Goal: Information Seeking & Learning: Understand process/instructions

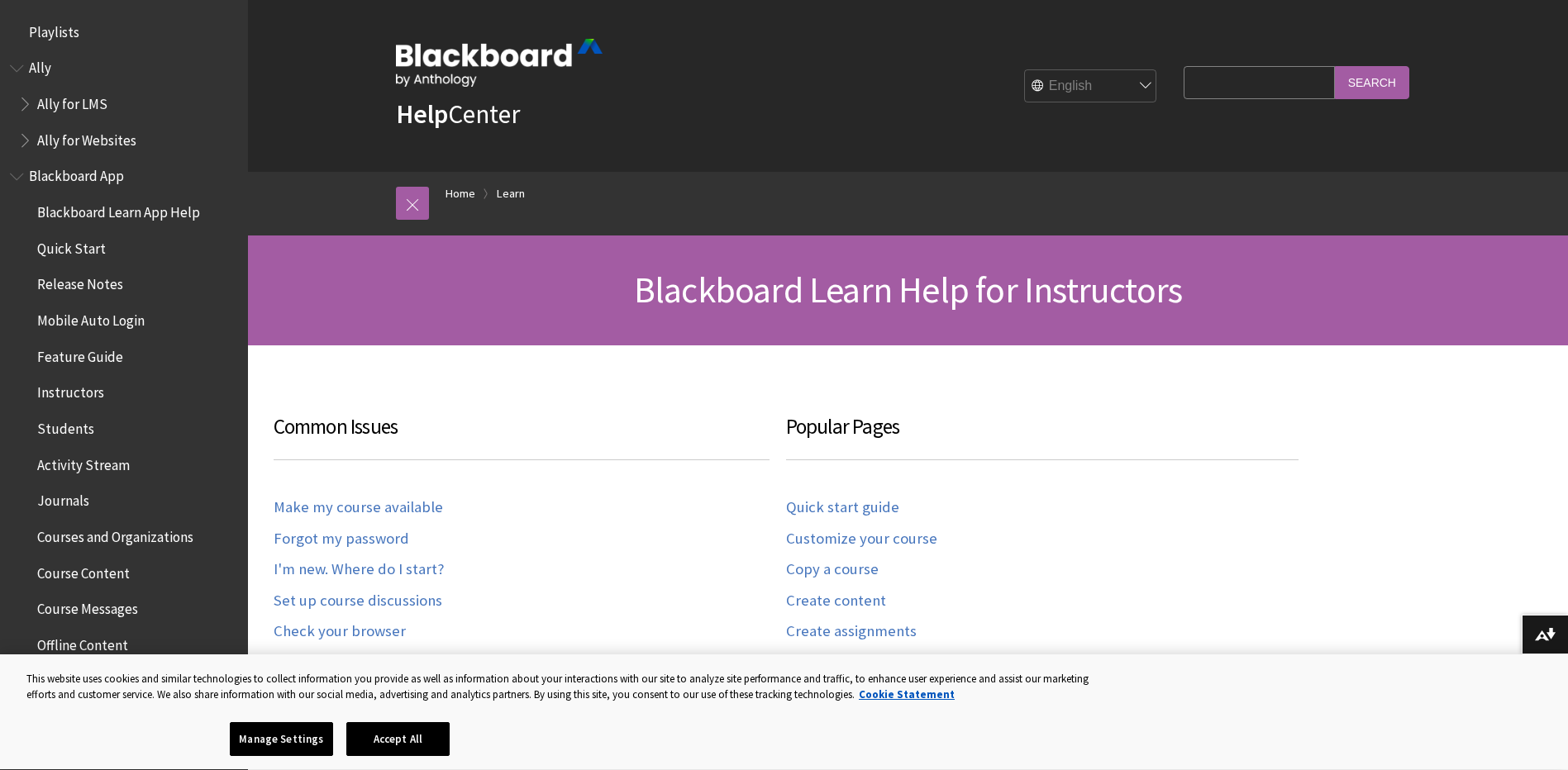
scroll to position [1628, 0]
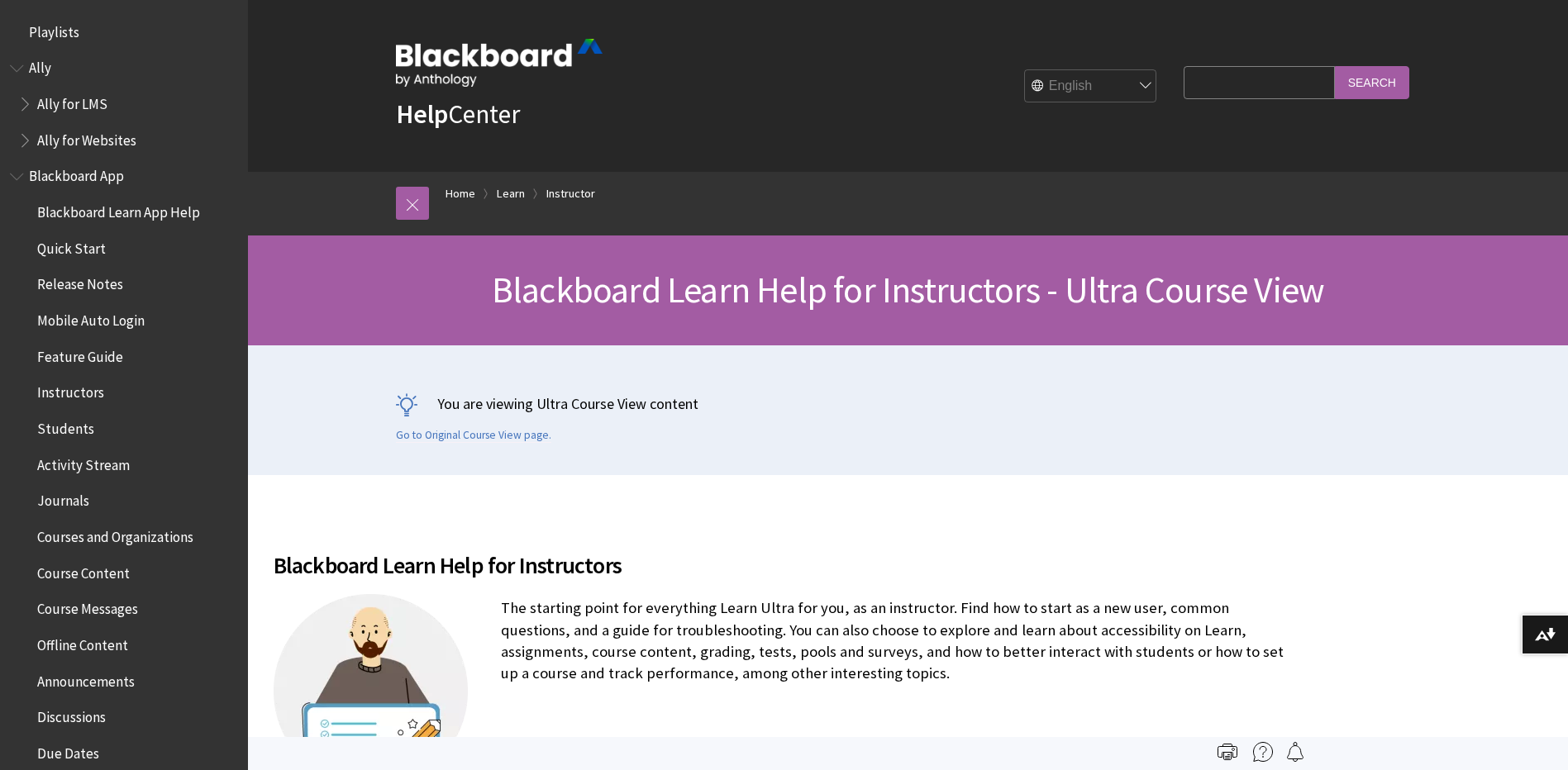
scroll to position [2000, 0]
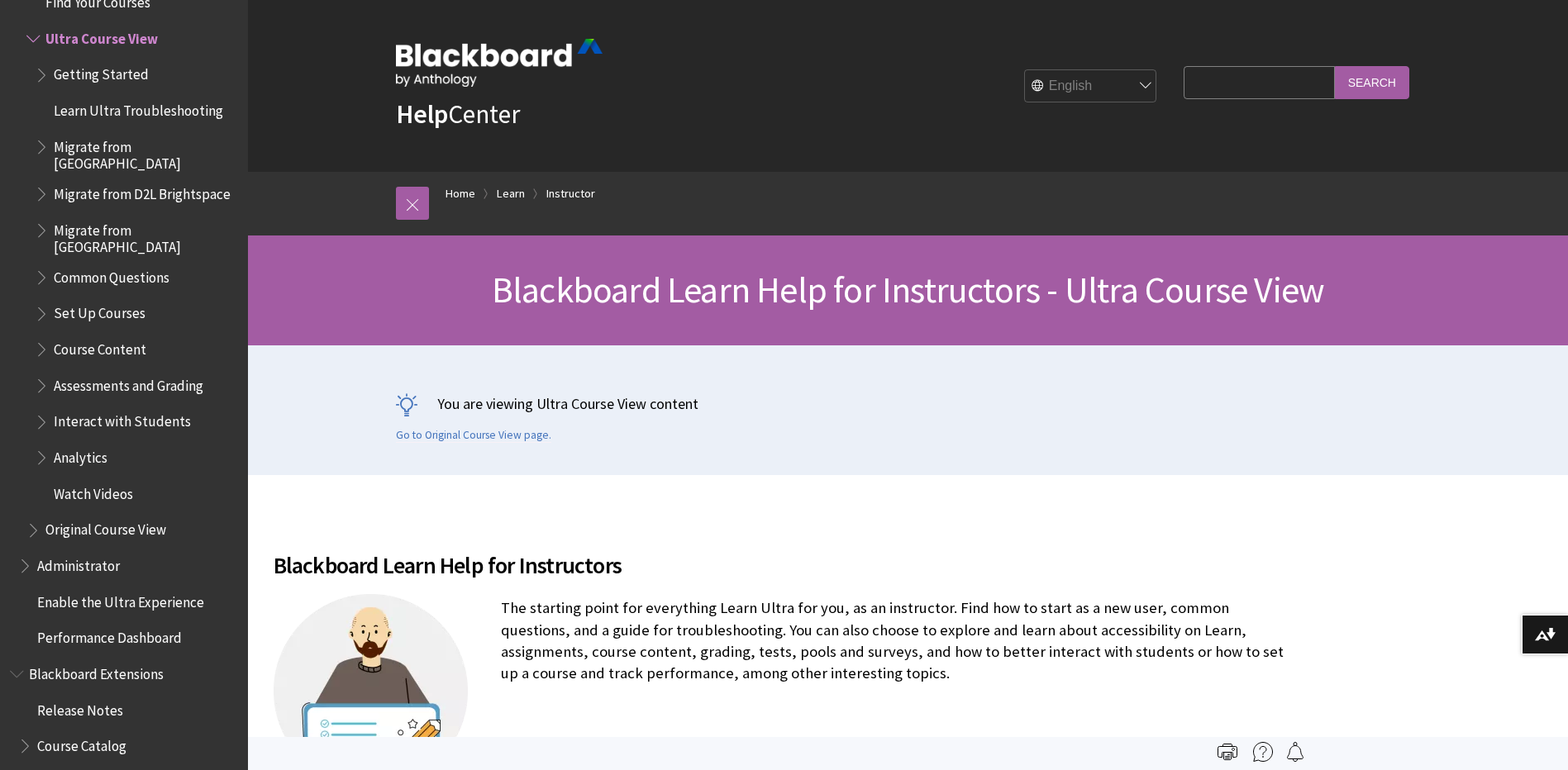
click at [1219, 80] on input "Search Query" at bounding box center [1258, 82] width 151 height 32
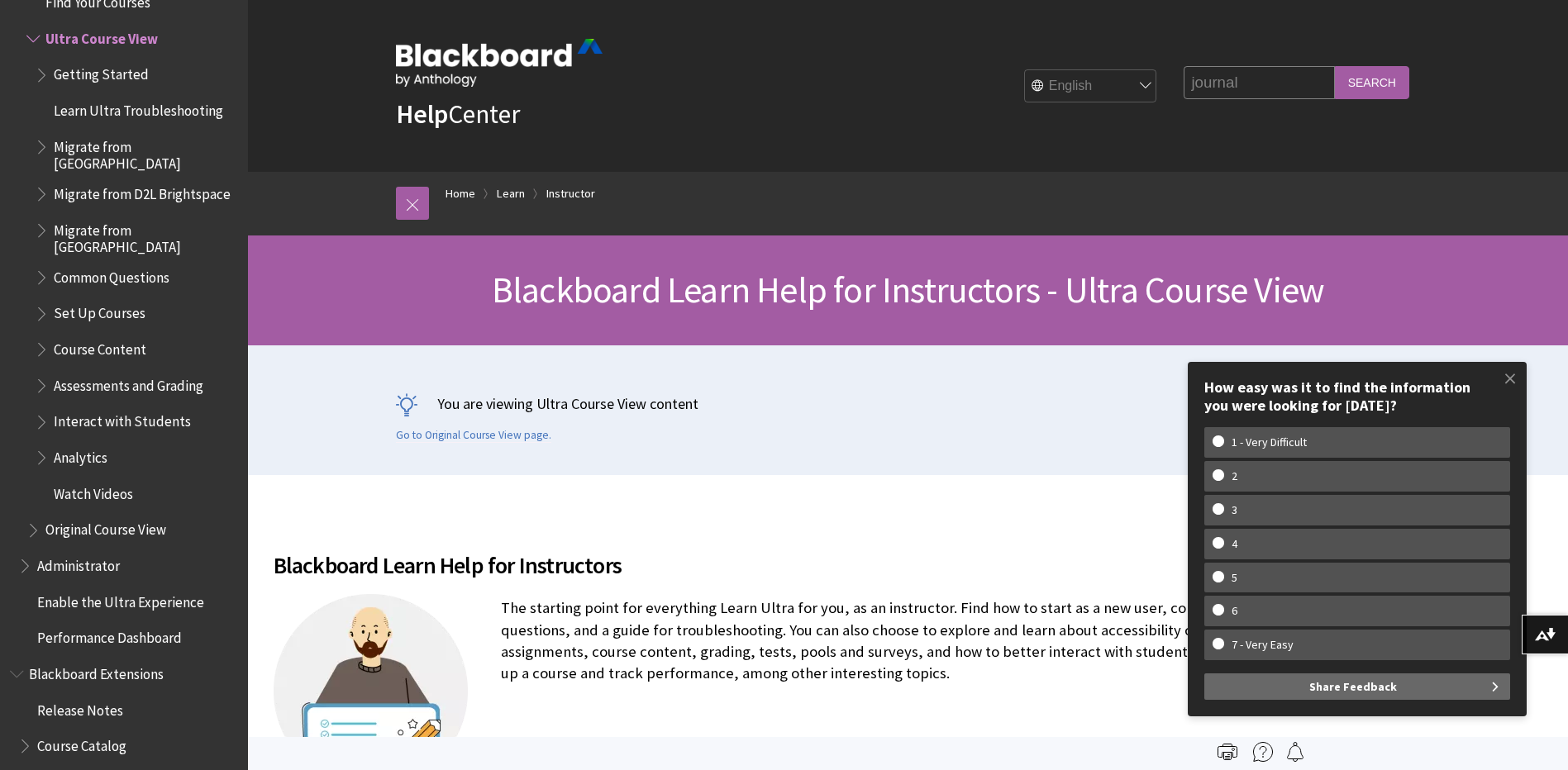
type input "journal"
click at [1335, 66] on input "Search" at bounding box center [1372, 82] width 74 height 32
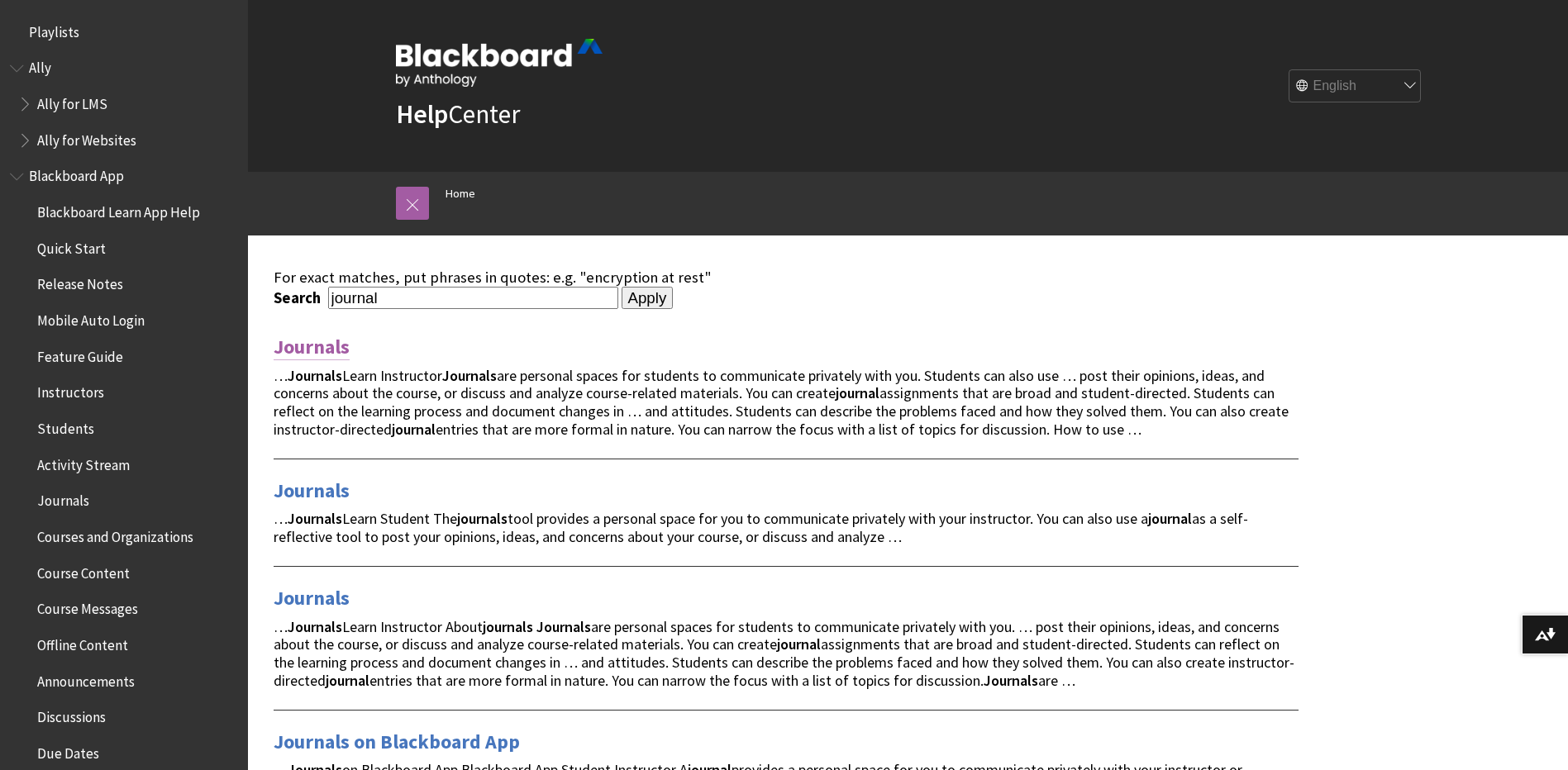
click at [315, 351] on link "Journals" at bounding box center [311, 347] width 76 height 26
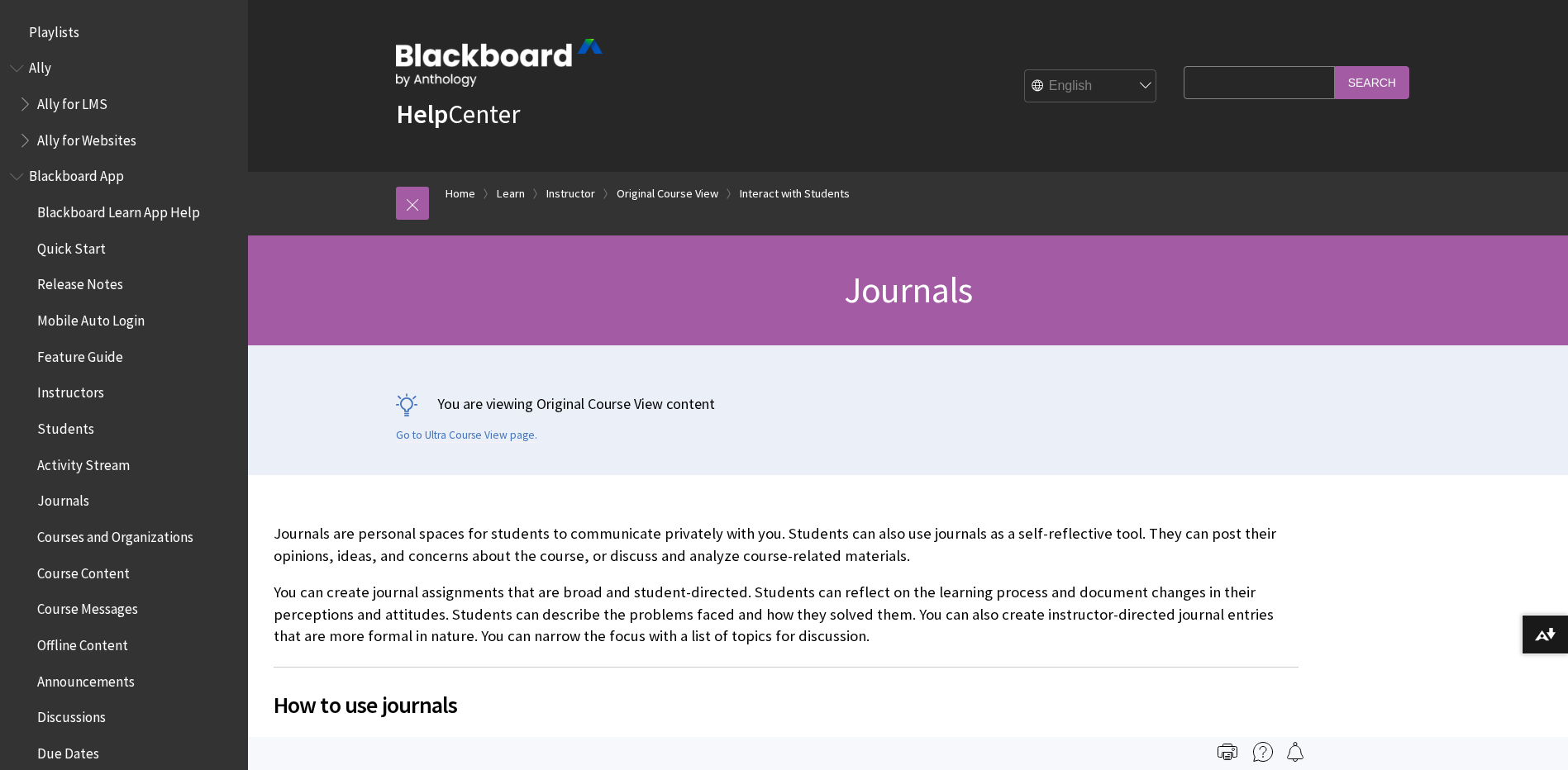
scroll to position [2613, 0]
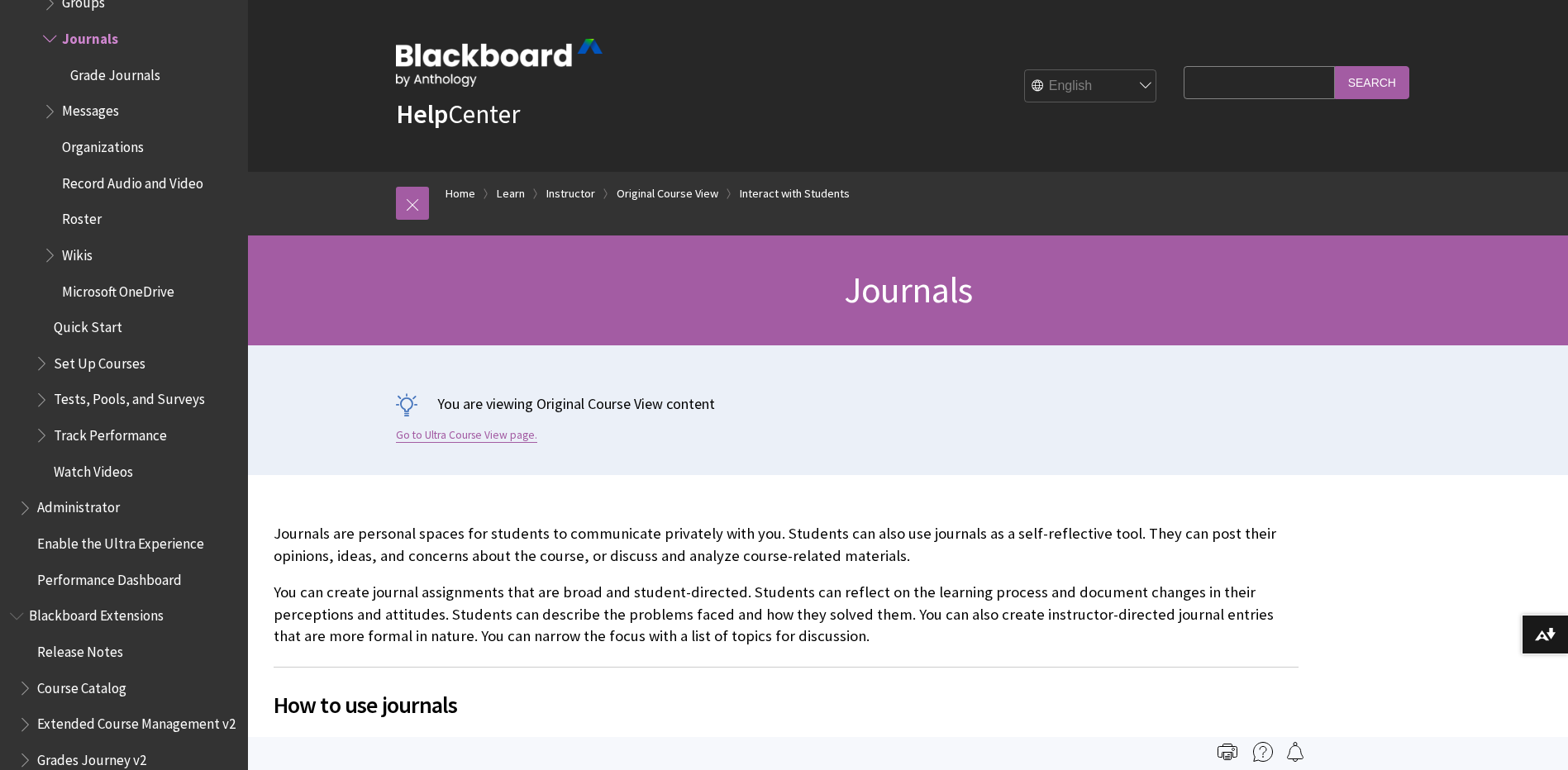
click at [429, 435] on link "Go to Ultra Course View page." at bounding box center [467, 435] width 141 height 15
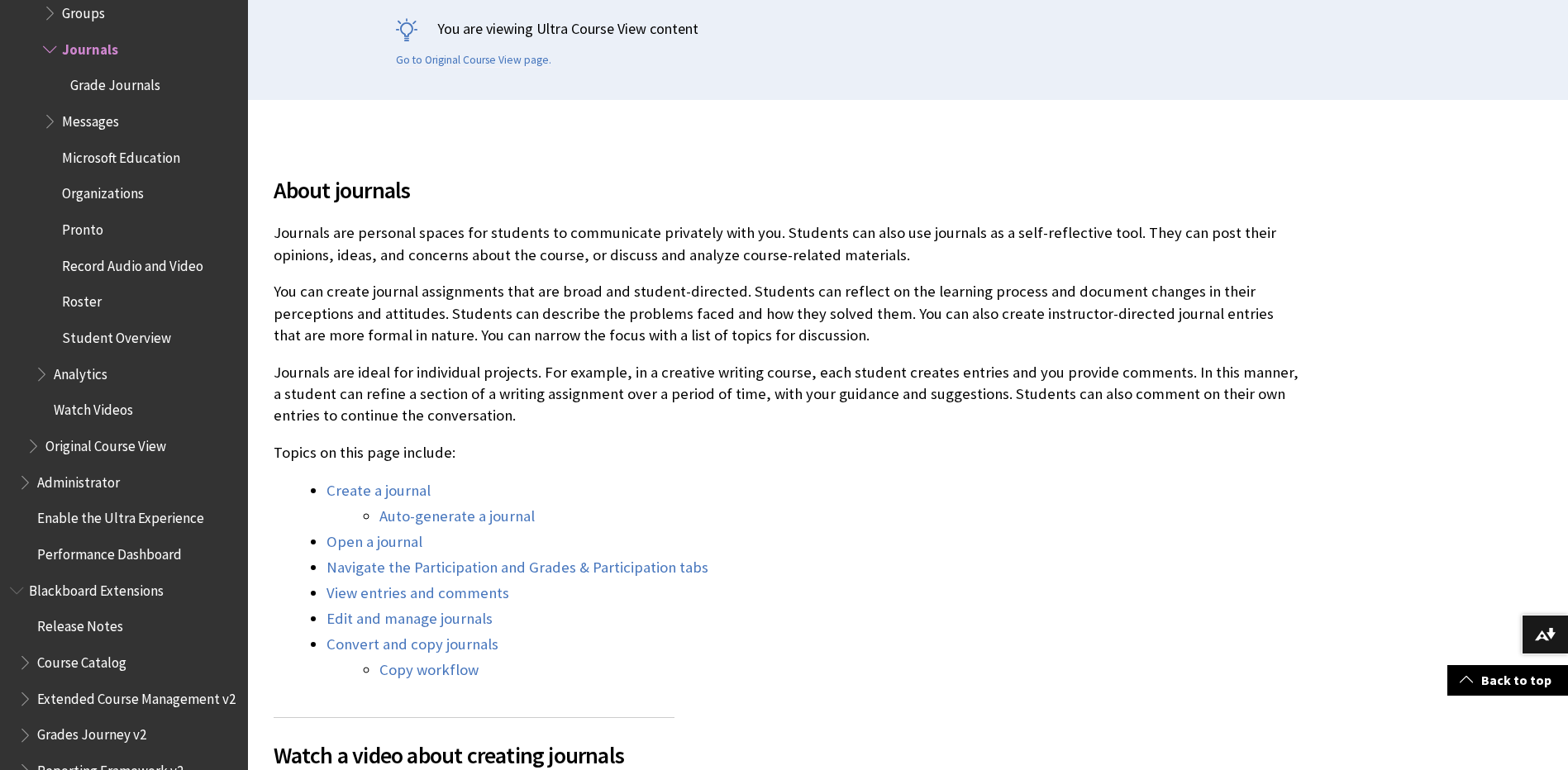
scroll to position [496, 0]
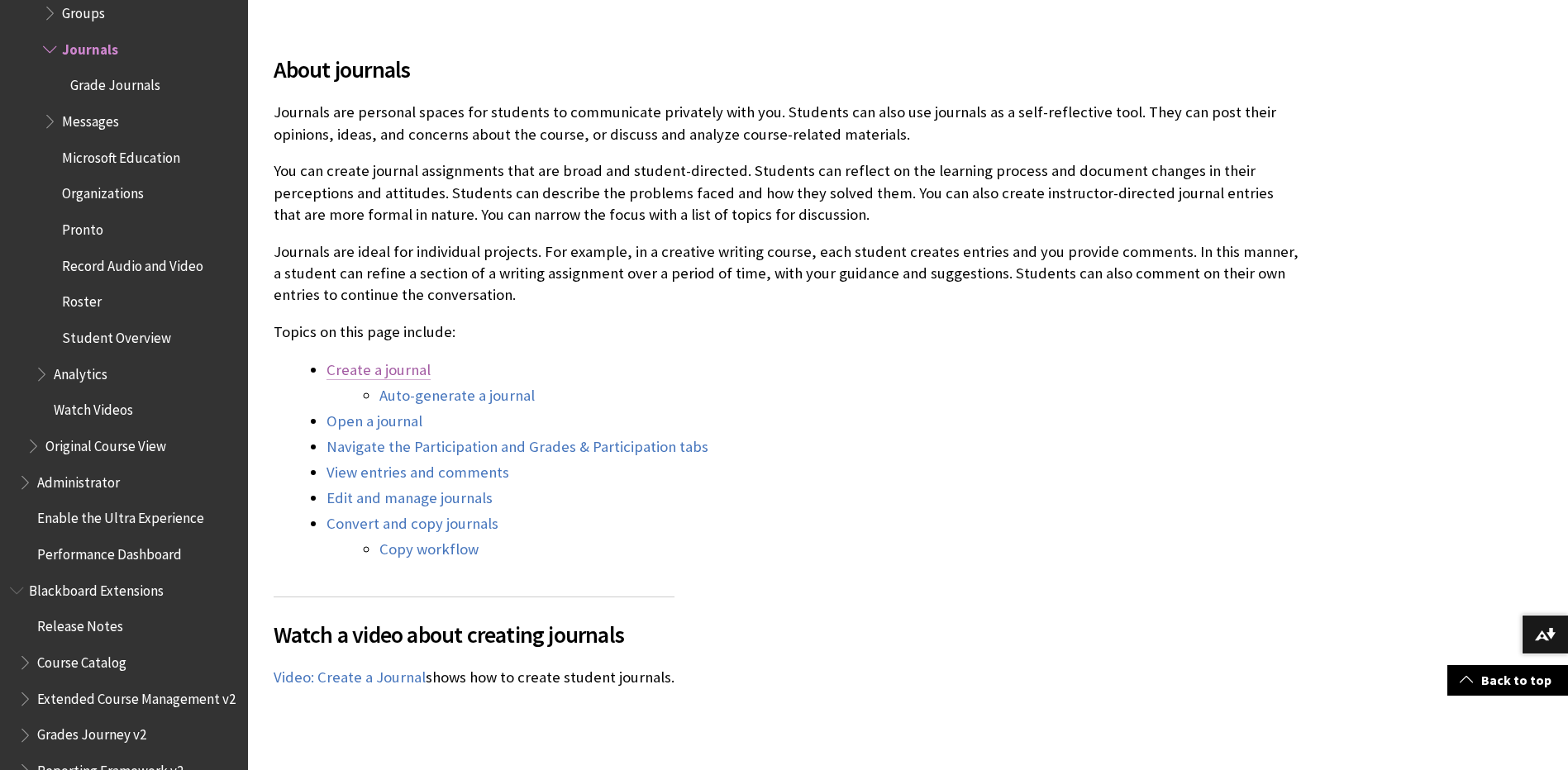
click at [399, 370] on link "Create a journal" at bounding box center [378, 370] width 104 height 20
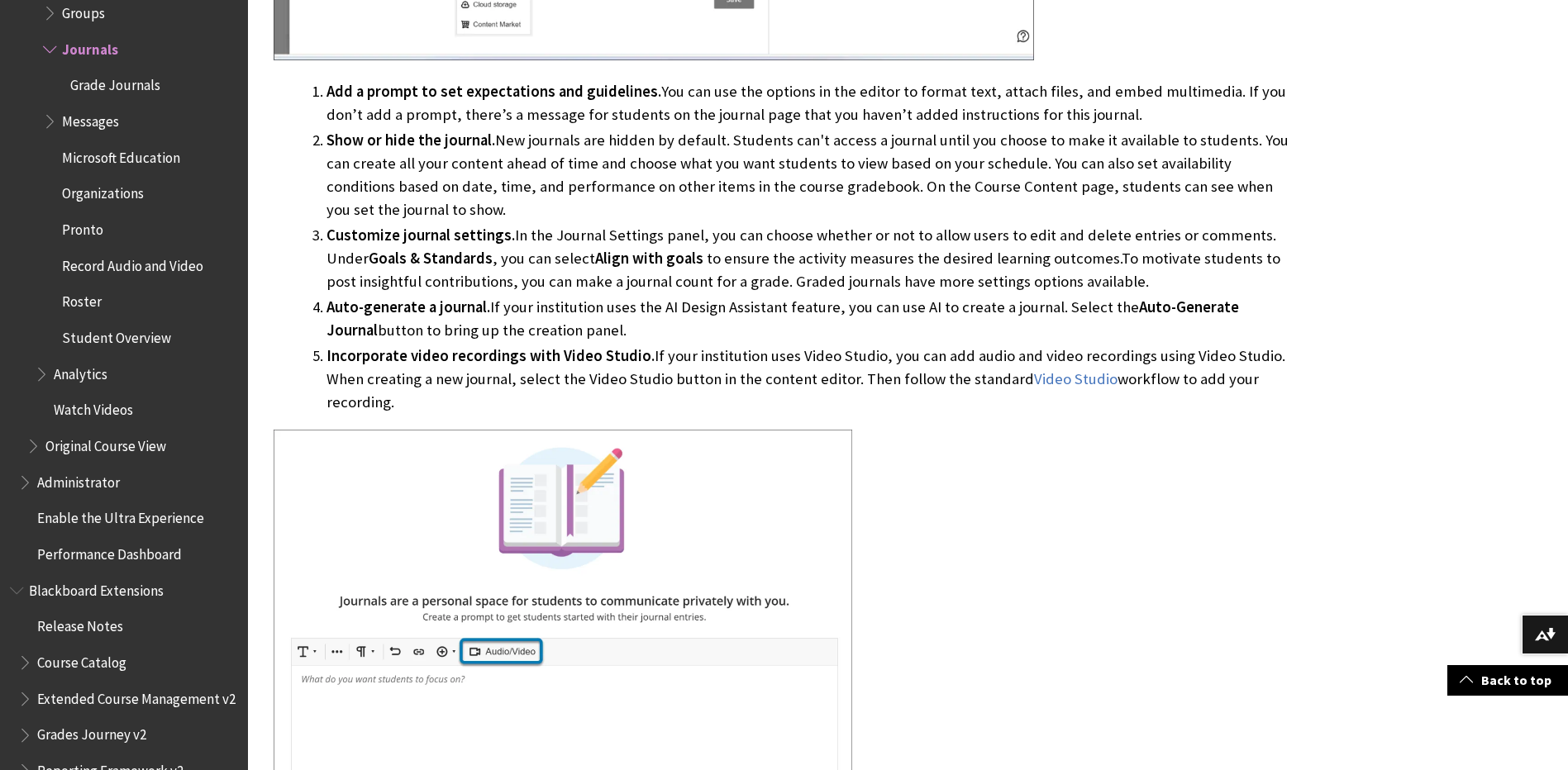
scroll to position [1911, 0]
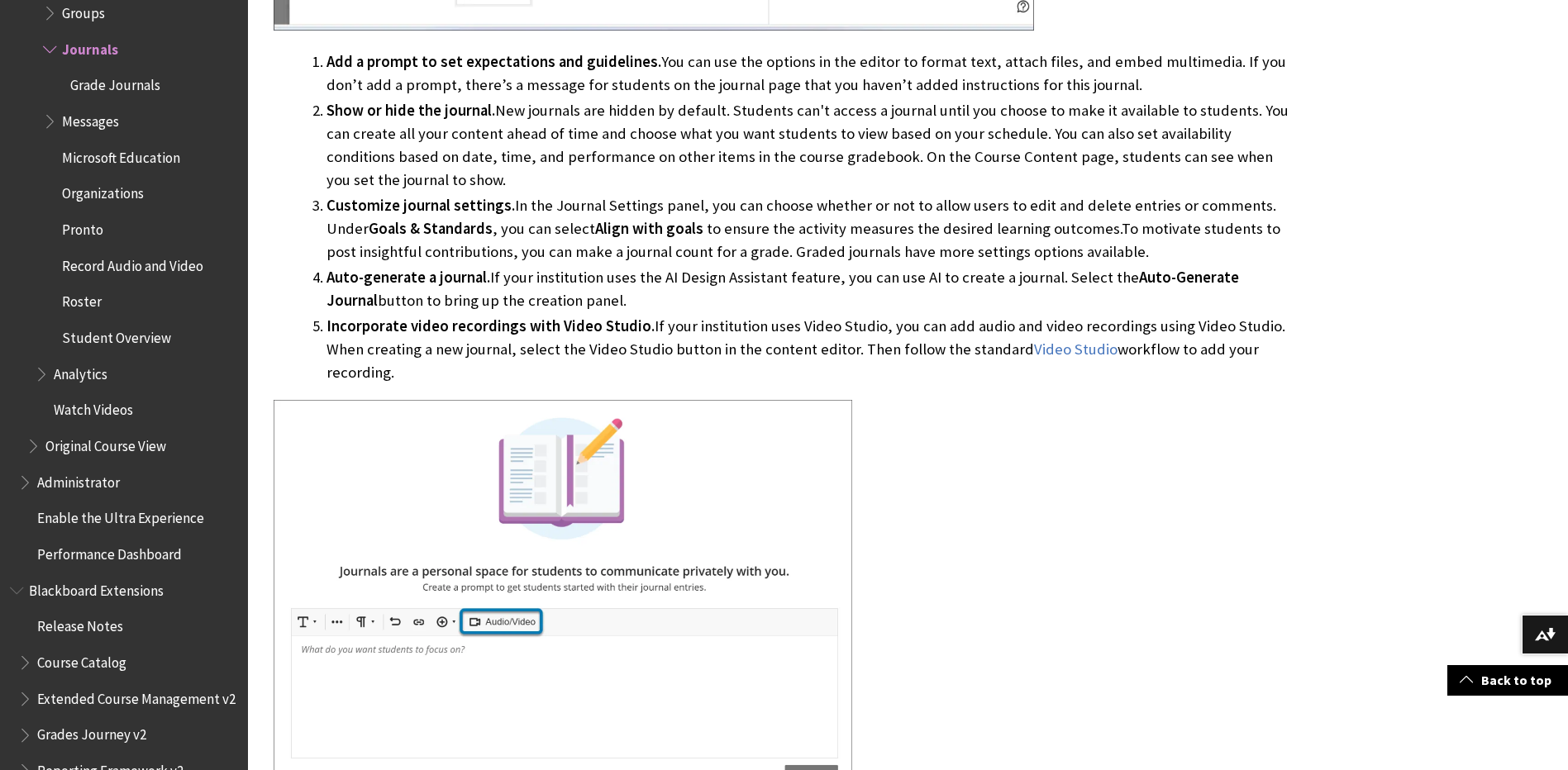
click at [569, 373] on li "Incorporate video recordings with Video Studio. If your institution uses Video …" at bounding box center [812, 350] width 972 height 70
click at [568, 372] on li "Incorporate video recordings with Video Studio. If your institution uses Video …" at bounding box center [812, 350] width 972 height 70
click at [525, 169] on li "Show or hide the journal. New journals are hidden by default. Students can't ac…" at bounding box center [812, 146] width 972 height 92
